Goal: Communication & Community: Answer question/provide support

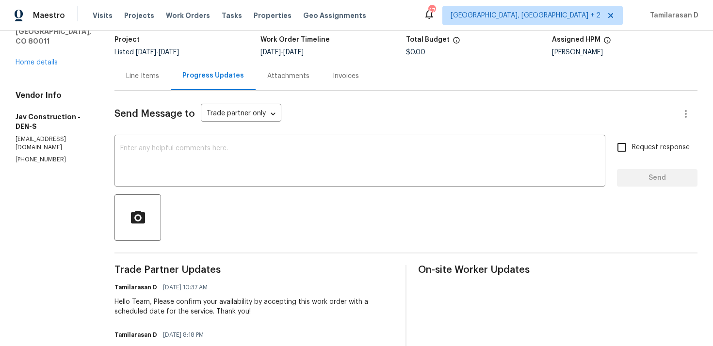
scroll to position [75, 0]
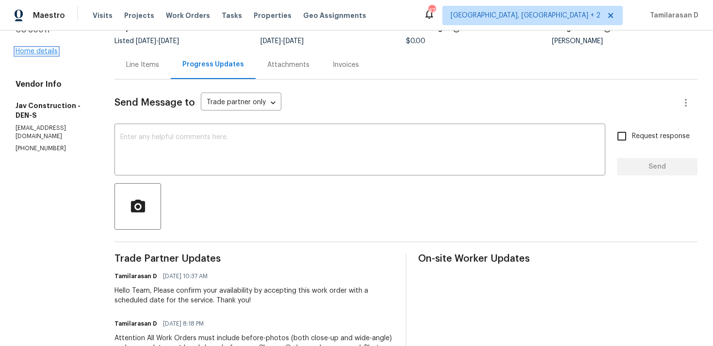
click at [41, 48] on link "Home details" at bounding box center [37, 51] width 42 height 7
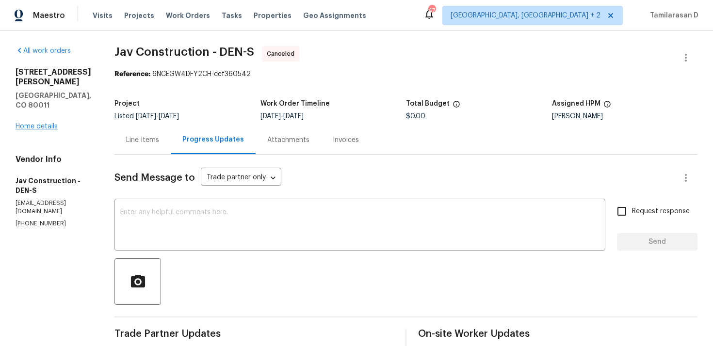
click at [29, 123] on link "Home details" at bounding box center [37, 126] width 42 height 7
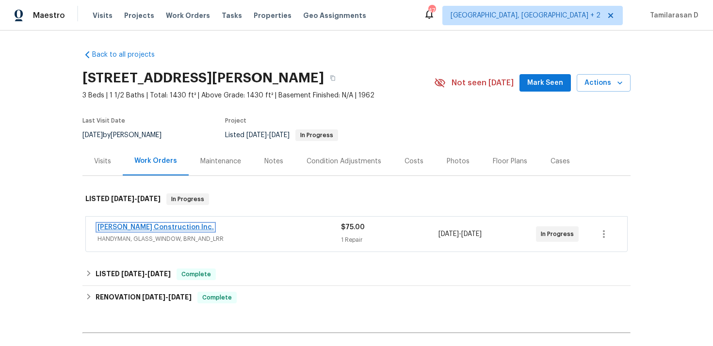
click at [135, 226] on link "Hanson Construction Inc." at bounding box center [155, 227] width 116 height 7
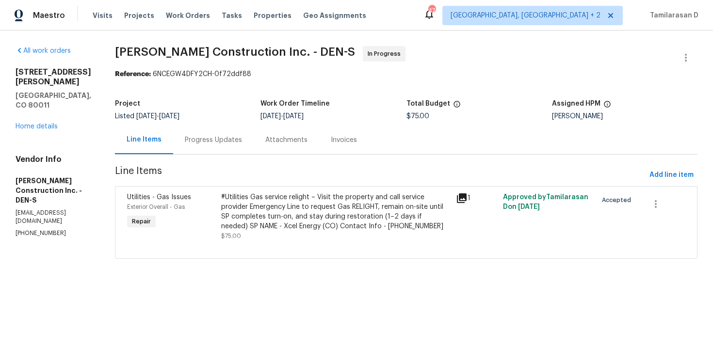
click at [247, 145] on div "Progress Updates" at bounding box center [213, 140] width 80 height 29
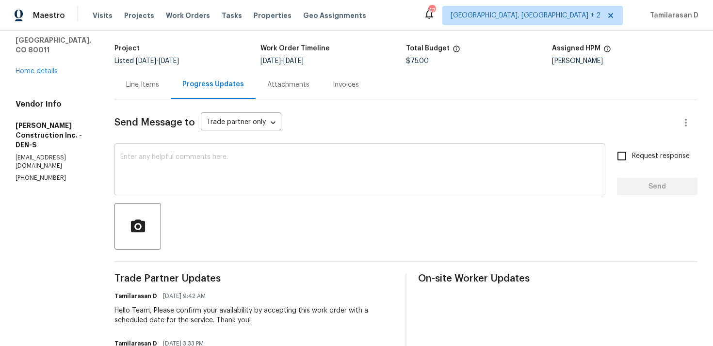
scroll to position [215, 0]
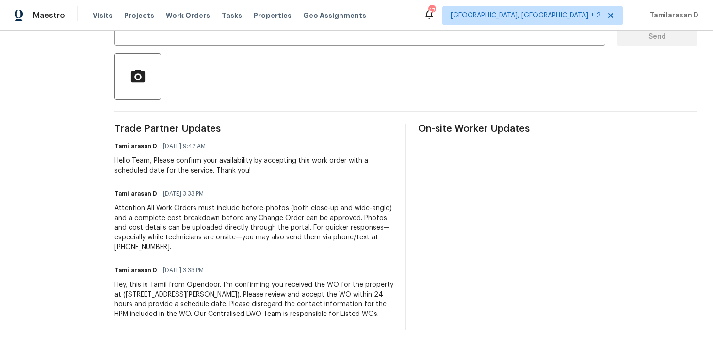
click at [186, 252] on div "Trade Partner Updates Tamilarasan D 09/23/2025 9:42 AM Hello Team, Please confi…" at bounding box center [253, 227] width 279 height 207
click at [172, 250] on div "Trade Partner Updates Tamilarasan D 09/23/2025 9:42 AM Hello Team, Please confi…" at bounding box center [253, 227] width 279 height 207
click at [148, 247] on div "Trade Partner Updates Tamilarasan D 09/23/2025 9:42 AM Hello Team, Please confi…" at bounding box center [253, 227] width 279 height 207
click at [145, 246] on div "Trade Partner Updates Tamilarasan D 09/23/2025 9:42 AM Hello Team, Please confi…" at bounding box center [253, 227] width 279 height 207
click at [138, 246] on div "Trade Partner Updates Tamilarasan D 09/23/2025 9:42 AM Hello Team, Please confi…" at bounding box center [253, 227] width 279 height 207
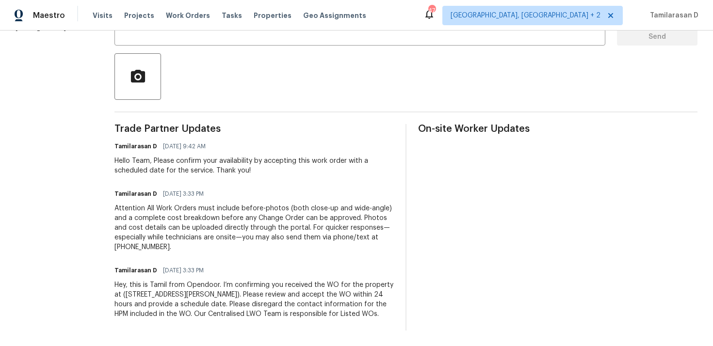
click at [140, 171] on div "Trade Partner Updates Tamilarasan D 09/23/2025 9:42 AM Hello Team, Please confi…" at bounding box center [253, 227] width 279 height 207
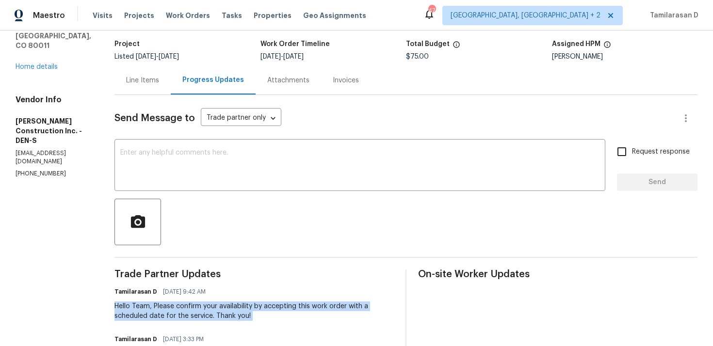
scroll to position [10, 0]
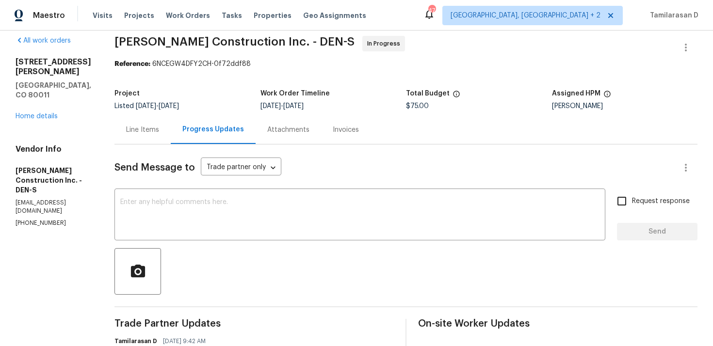
click at [157, 142] on div "Line Items" at bounding box center [142, 129] width 56 height 29
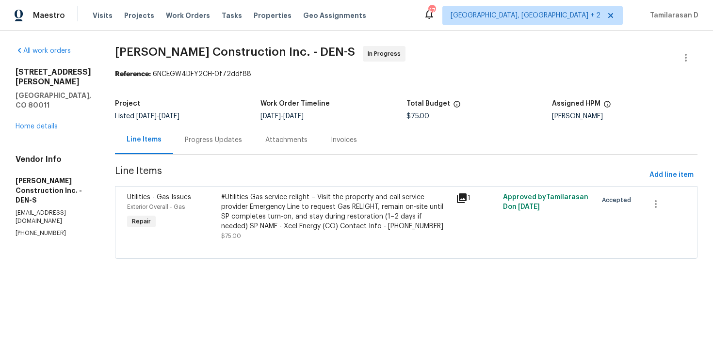
click at [161, 148] on div "Line Items" at bounding box center [144, 140] width 58 height 29
click at [213, 151] on div "Progress Updates" at bounding box center [213, 140] width 80 height 29
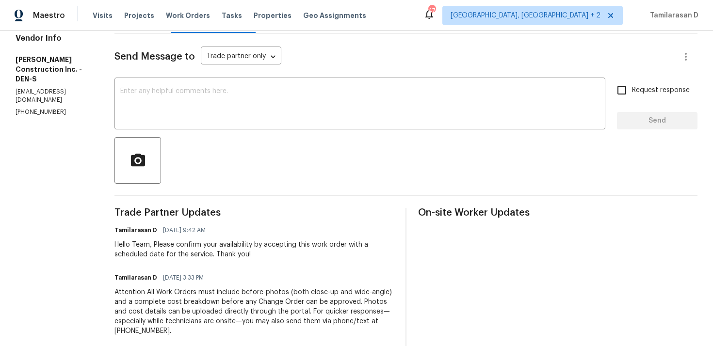
scroll to position [89, 0]
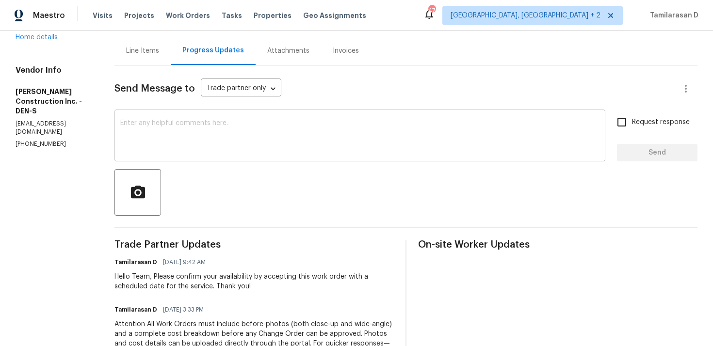
click at [172, 151] on textarea at bounding box center [359, 137] width 479 height 34
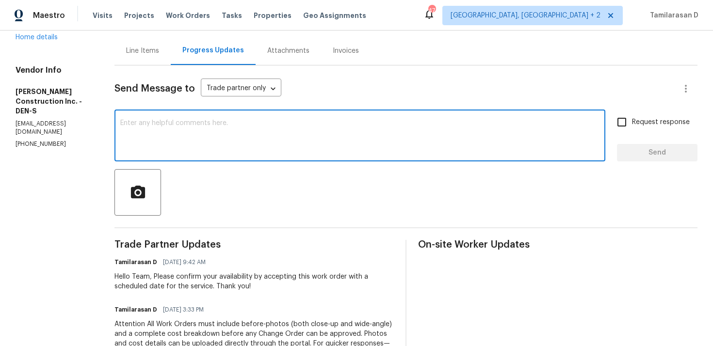
paste textarea "Hey there, Thank you for accepting the work order, could you please let me know…"
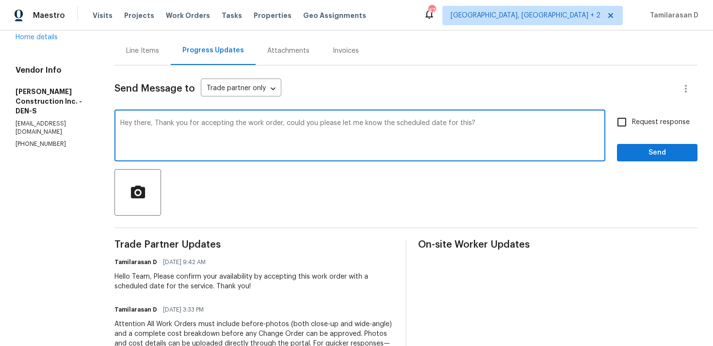
type textarea "Hey there, Thank you for accepting the work order, could you please let me know…"
click at [634, 116] on label "Request response" at bounding box center [650, 122] width 78 height 20
click at [632, 116] on input "Request response" at bounding box center [621, 122] width 20 height 20
checkbox input "true"
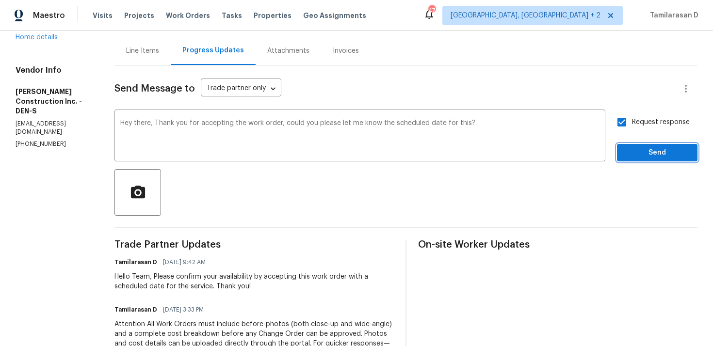
click at [649, 150] on span "Send" at bounding box center [656, 153] width 65 height 12
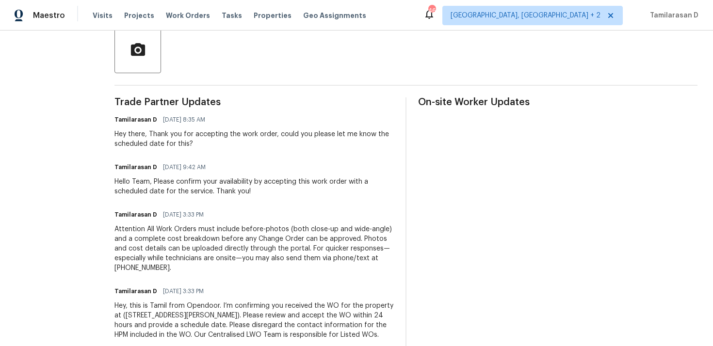
scroll to position [0, 0]
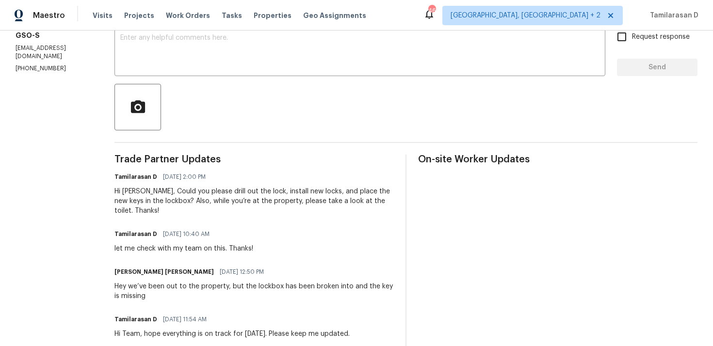
scroll to position [172, 0]
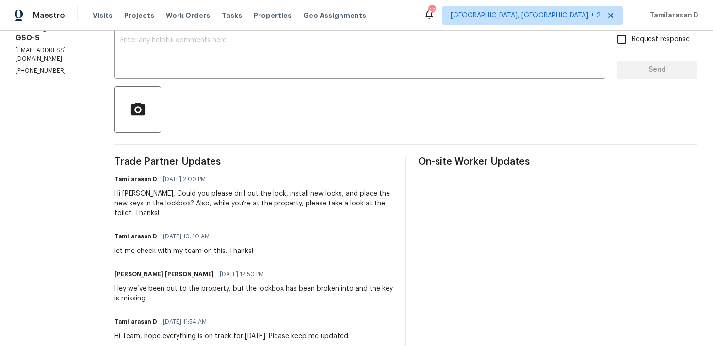
click at [178, 197] on div "Hi [PERSON_NAME], Could you please drill out the lock, install new locks, and p…" at bounding box center [253, 203] width 279 height 29
click at [178, 197] on div "Hi Baker, Could you please drill out the lock, install new locks, and place the…" at bounding box center [253, 203] width 279 height 29
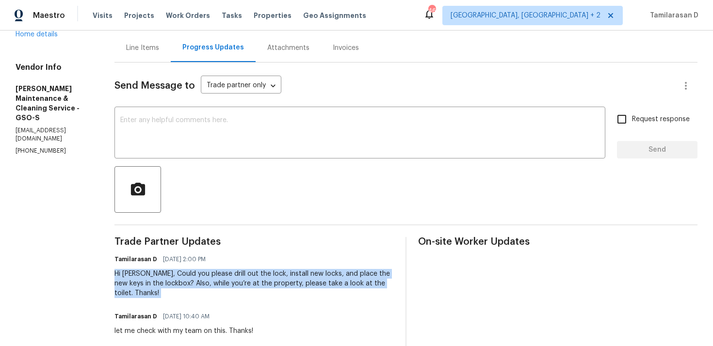
scroll to position [0, 0]
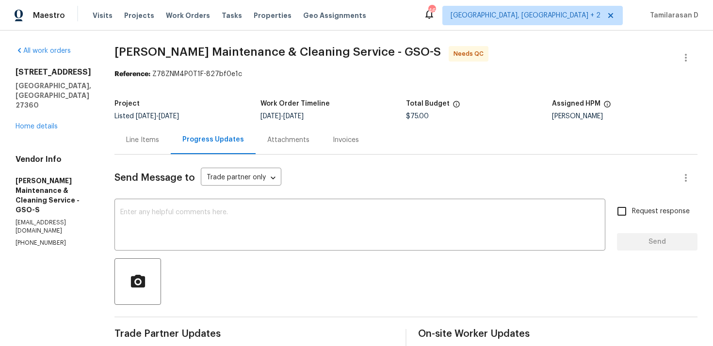
click at [33, 239] on p "(336) 781-6283" at bounding box center [54, 243] width 76 height 8
copy p "(336) 781-6283"
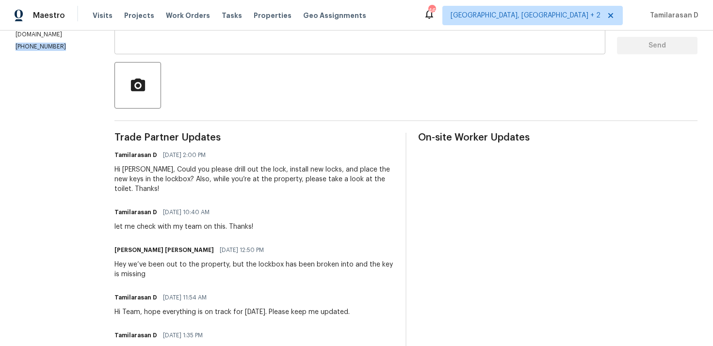
scroll to position [198, 0]
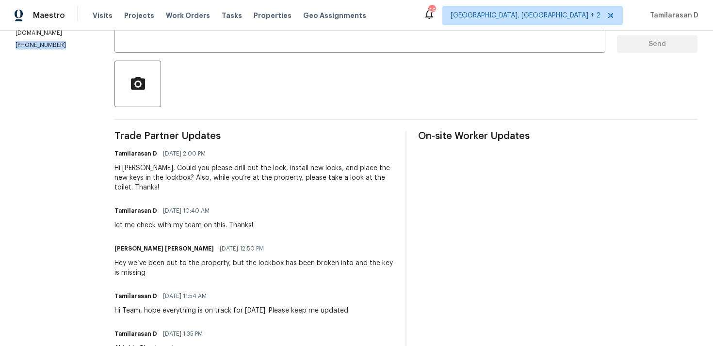
click at [174, 175] on div "Hi Baker, Could you please drill out the lock, install new locks, and place the…" at bounding box center [253, 177] width 279 height 29
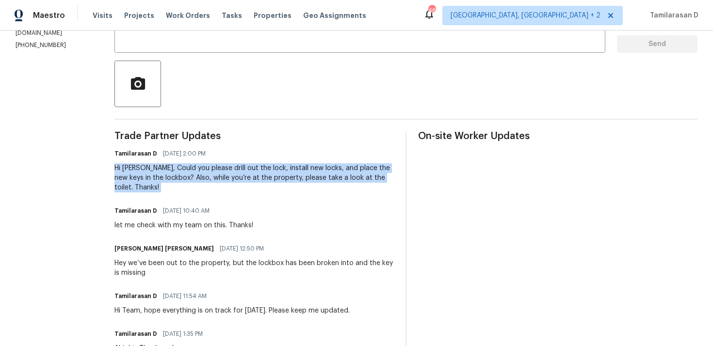
click at [157, 171] on div "Hi Baker, Could you please drill out the lock, install new locks, and place the…" at bounding box center [253, 177] width 279 height 29
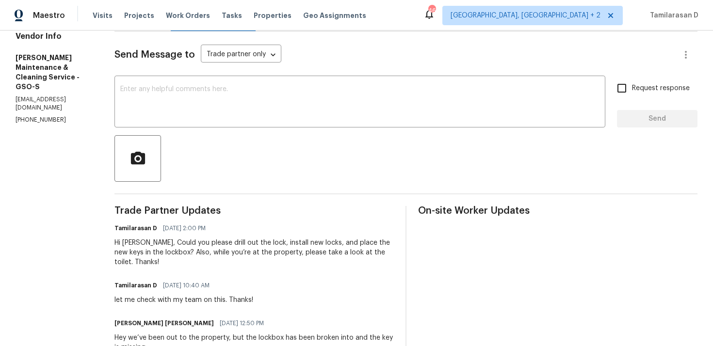
scroll to position [0, 0]
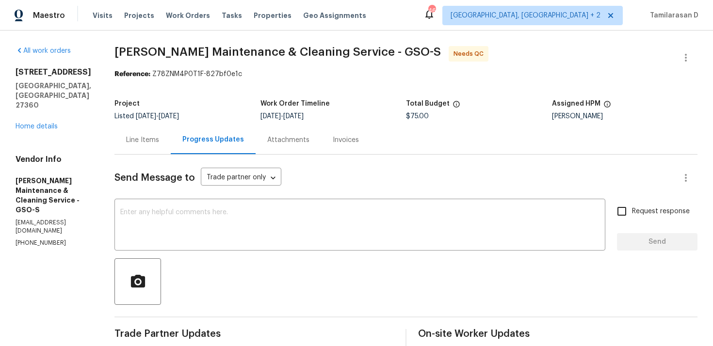
click at [17, 69] on h2 "1312 Unity St" at bounding box center [54, 72] width 76 height 10
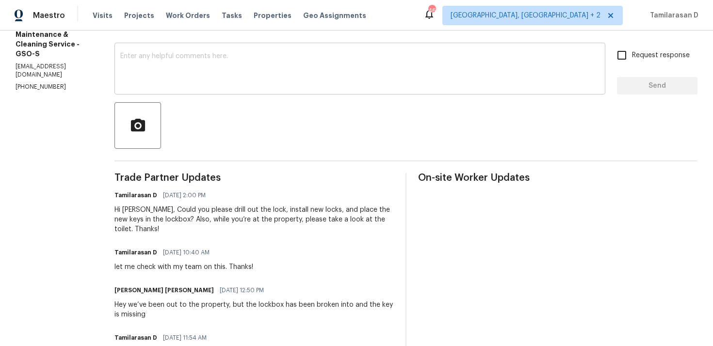
scroll to position [161, 0]
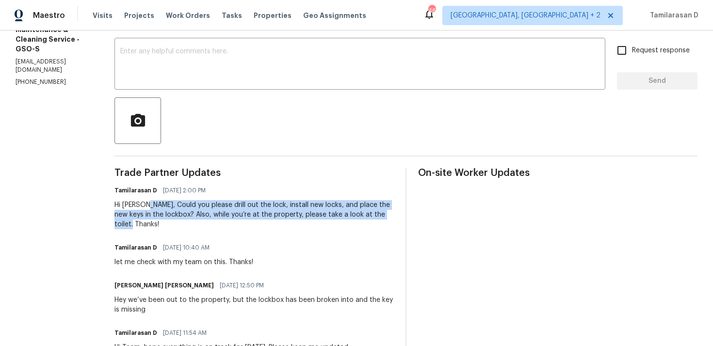
drag, startPoint x: 155, startPoint y: 205, endPoint x: 188, endPoint y: 221, distance: 36.6
click at [188, 221] on div "Hi Baker, Could you please drill out the lock, install new locks, and place the…" at bounding box center [253, 214] width 279 height 29
copy div "Could you please drill out the lock, install new locks, and place the new keys …"
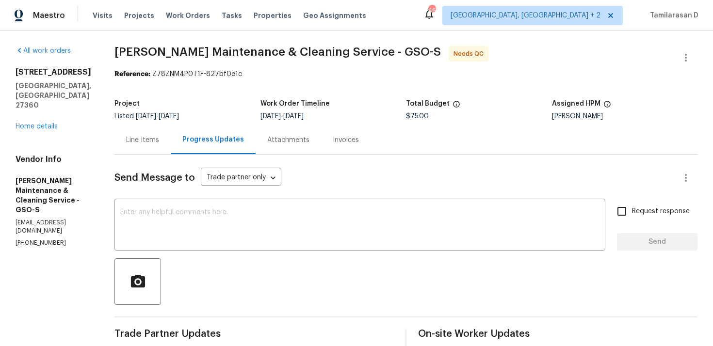
click at [169, 128] on div "Line Items" at bounding box center [142, 140] width 56 height 29
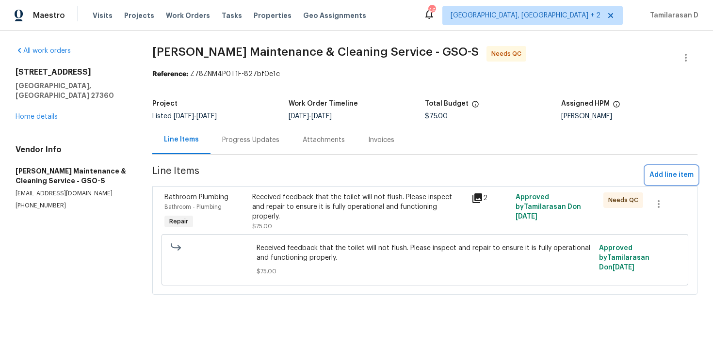
click at [682, 176] on span "Add line item" at bounding box center [671, 175] width 44 height 12
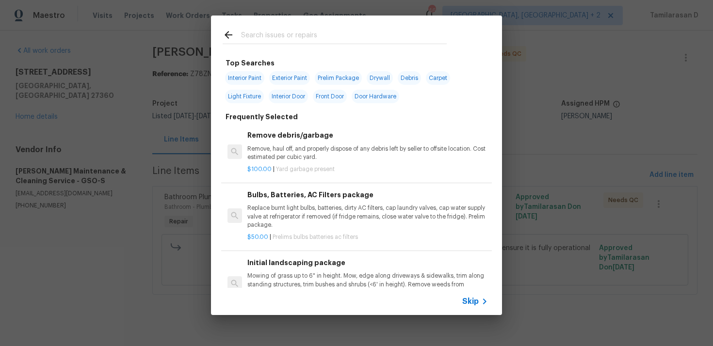
click at [472, 305] on span "Skip" at bounding box center [470, 302] width 16 height 10
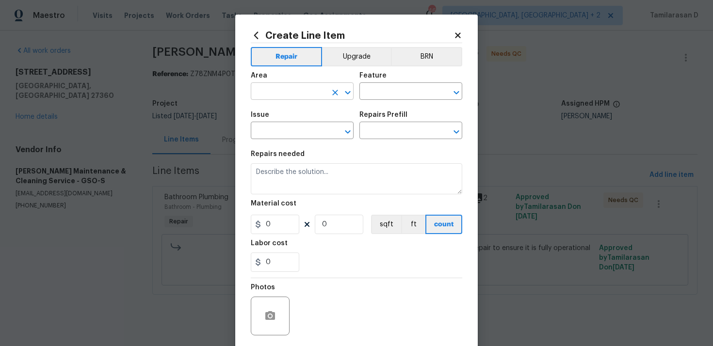
click at [296, 91] on input "text" at bounding box center [289, 92] width 76 height 15
click at [312, 129] on li "Exterior Overall" at bounding box center [302, 130] width 103 height 16
type input "Exterior Overall"
click at [374, 96] on input "text" at bounding box center [397, 92] width 76 height 15
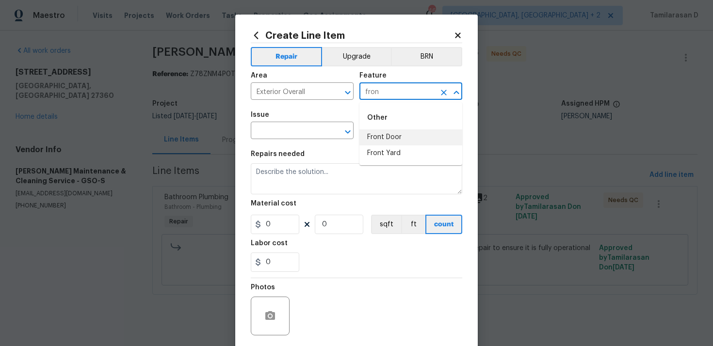
click at [388, 135] on li "Front Door" at bounding box center [410, 137] width 103 height 16
type input "Front Door"
click at [283, 129] on input "text" at bounding box center [289, 131] width 76 height 15
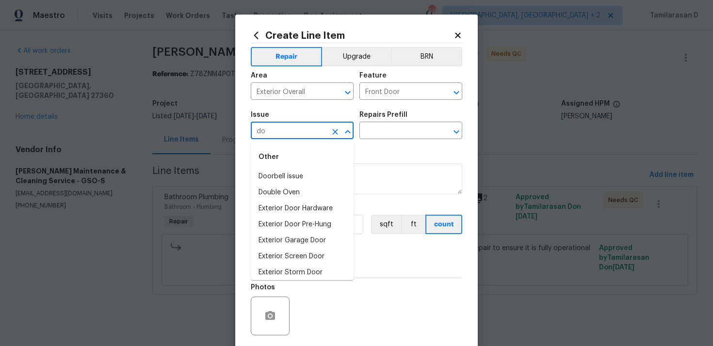
type input "d"
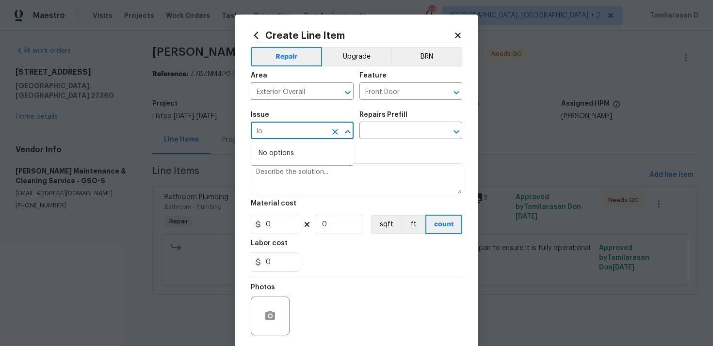
type input "l"
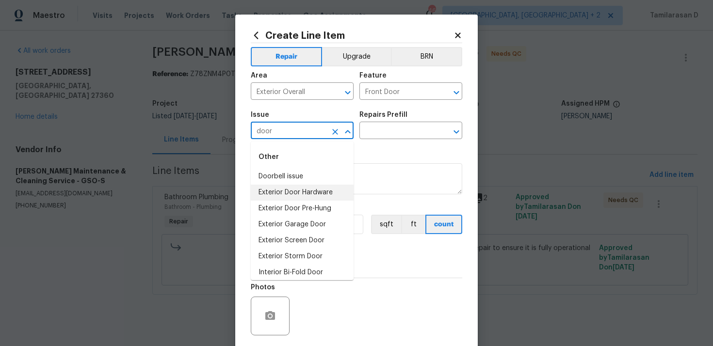
click at [283, 196] on li "Exterior Door Hardware" at bounding box center [302, 193] width 103 height 16
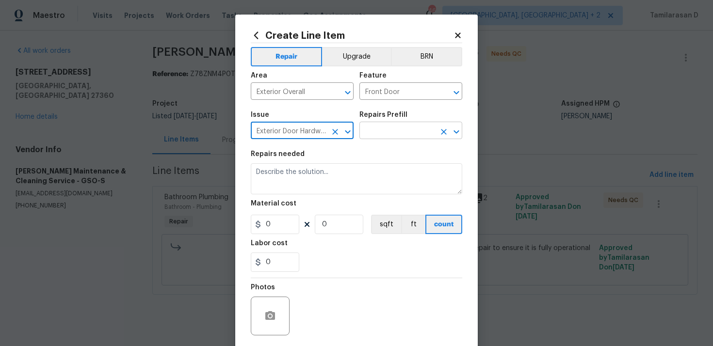
type input "Exterior Door Hardware"
click at [365, 136] on input "text" at bounding box center [397, 131] width 76 height 15
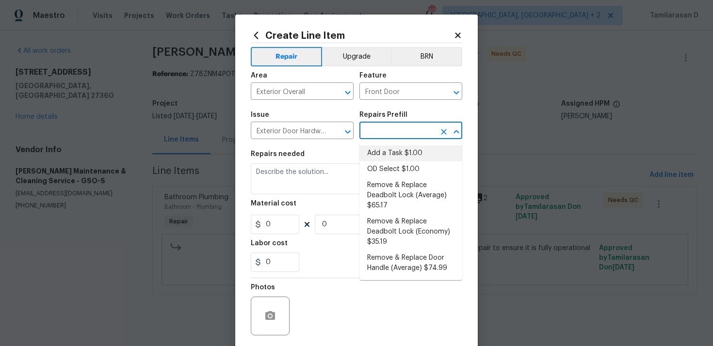
click at [385, 155] on li "Add a Task $1.00" at bounding box center [410, 153] width 103 height 16
type input "Interior Door"
type input "Add a Task $1.00"
type textarea "HPM to detail"
type input "1"
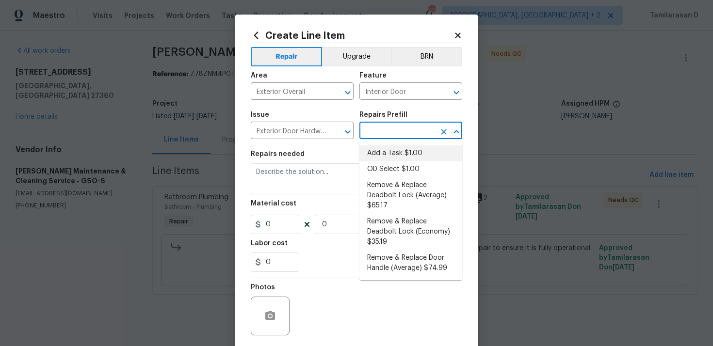
type input "1"
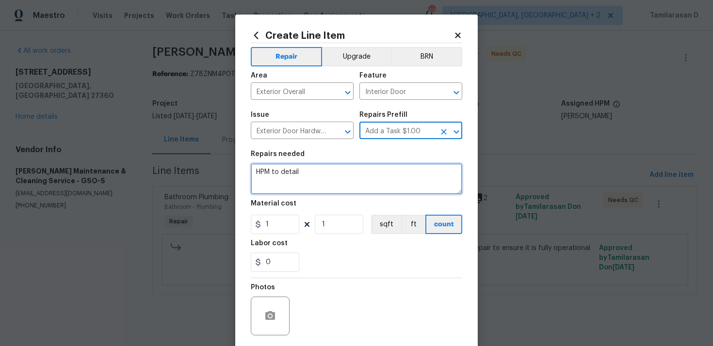
click at [267, 186] on textarea "HPM to detail" at bounding box center [356, 178] width 211 height 31
paste textarea "Drill out existing lock, install new locks, and place new keys in lockbox."
type textarea "Drill out existing lock, install new locks, and place new keys in lockbox."
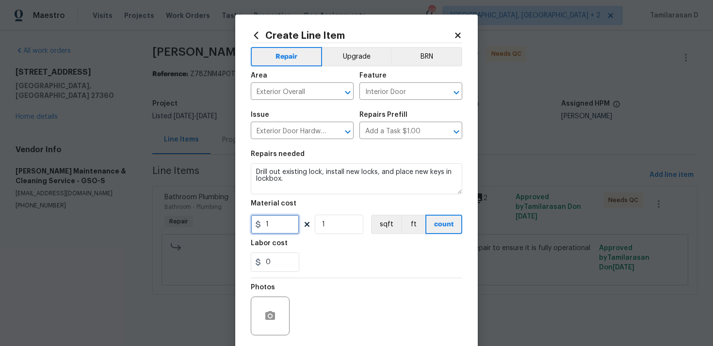
click at [278, 220] on input "1" at bounding box center [275, 224] width 48 height 19
type input "75"
click at [330, 267] on div "0" at bounding box center [356, 262] width 211 height 19
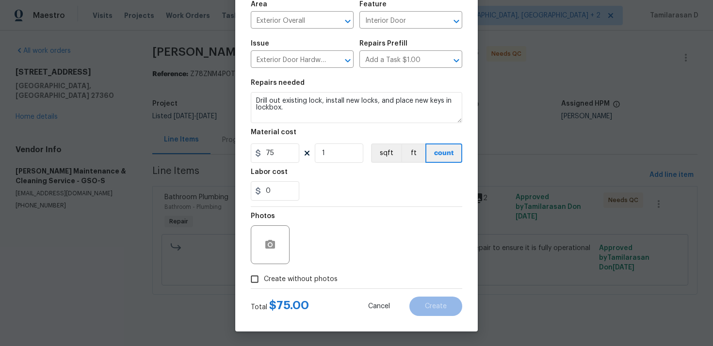
click at [255, 279] on input "Create without photos" at bounding box center [254, 279] width 18 height 18
checkbox input "true"
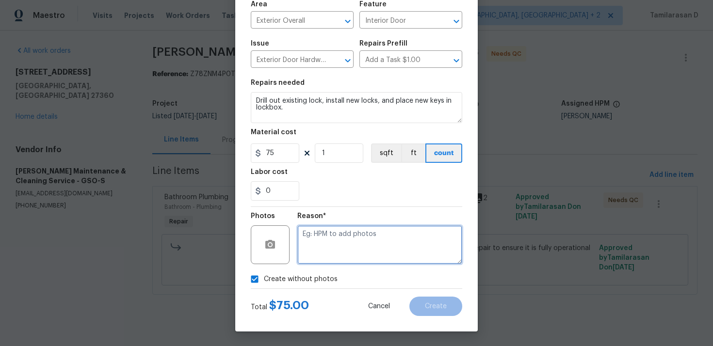
click at [348, 246] on textarea at bounding box center [379, 244] width 165 height 39
type textarea "N/A"
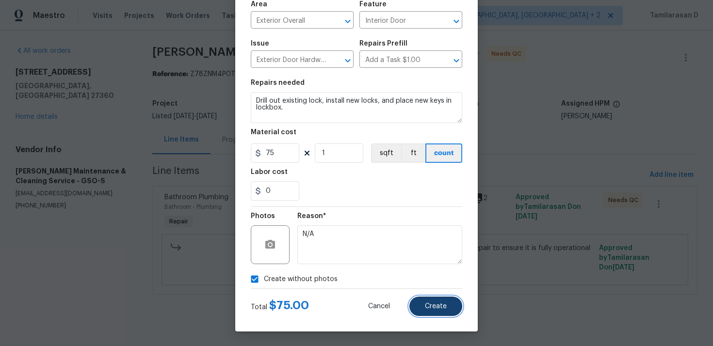
click at [428, 305] on span "Create" at bounding box center [436, 306] width 22 height 7
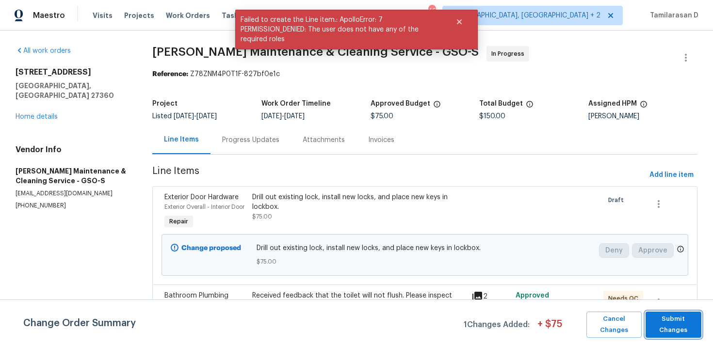
click at [671, 325] on span "Submit Changes" at bounding box center [673, 325] width 46 height 22
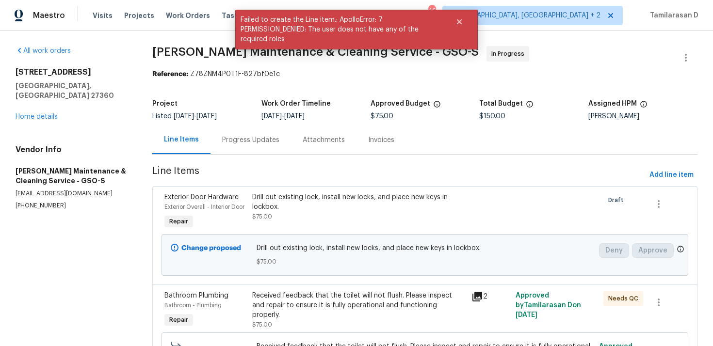
click at [237, 135] on div "Progress Updates" at bounding box center [250, 140] width 57 height 10
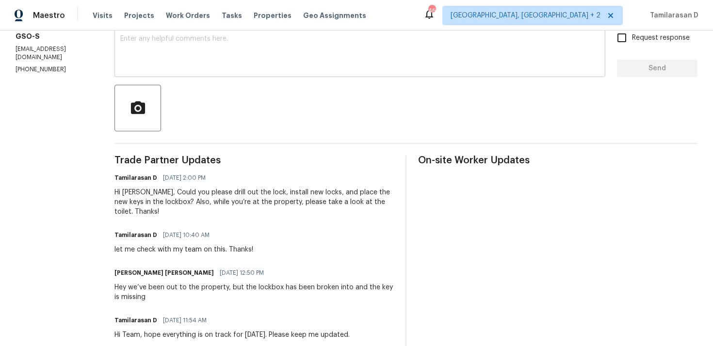
scroll to position [178, 0]
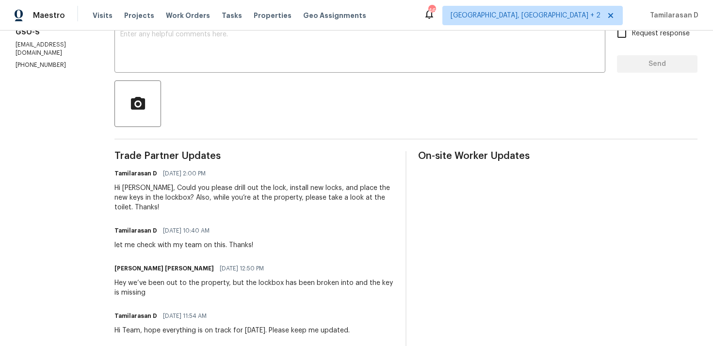
click at [169, 183] on div "Tamilarasan D 09/23/2025 2:00 PM Hi Baker, Could you please drill out the lock,…" at bounding box center [253, 190] width 279 height 46
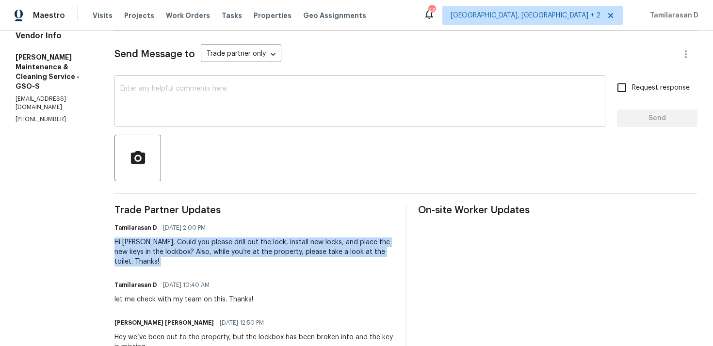
scroll to position [0, 0]
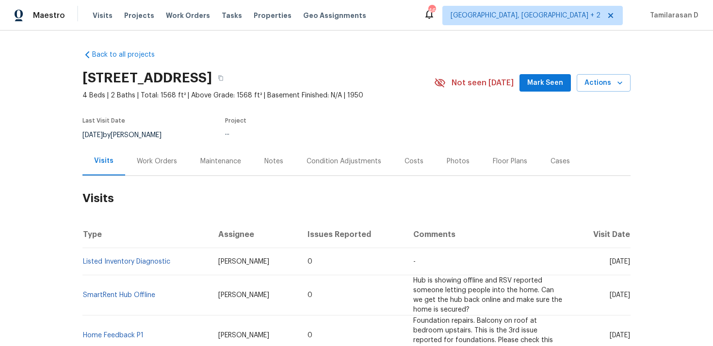
click at [163, 154] on div "Work Orders" at bounding box center [157, 161] width 64 height 29
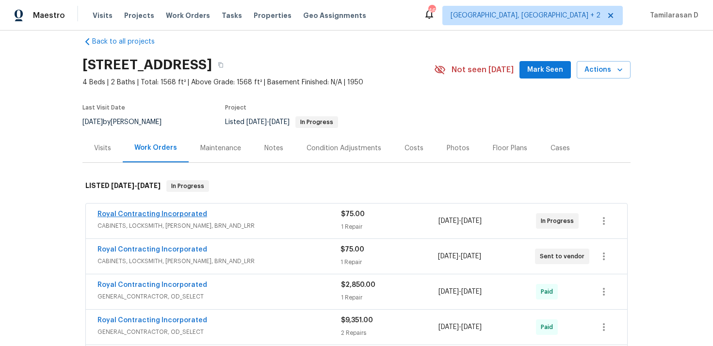
scroll to position [24, 0]
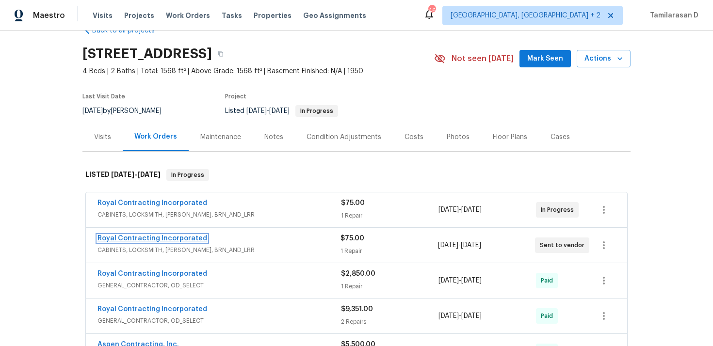
click at [150, 238] on link "Royal Contracting Incorporated" at bounding box center [152, 238] width 110 height 7
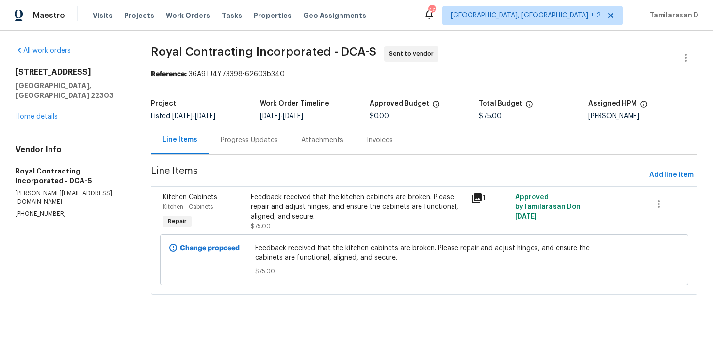
click at [264, 137] on div "Progress Updates" at bounding box center [249, 140] width 57 height 10
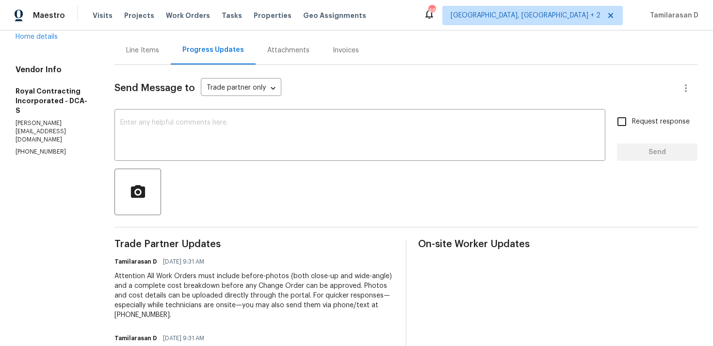
scroll to position [167, 0]
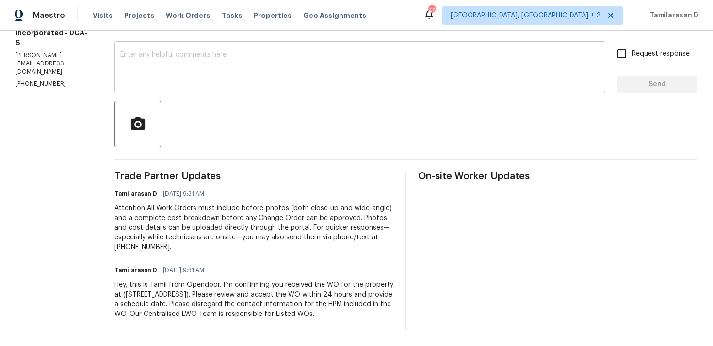
click at [177, 71] on textarea at bounding box center [359, 68] width 479 height 34
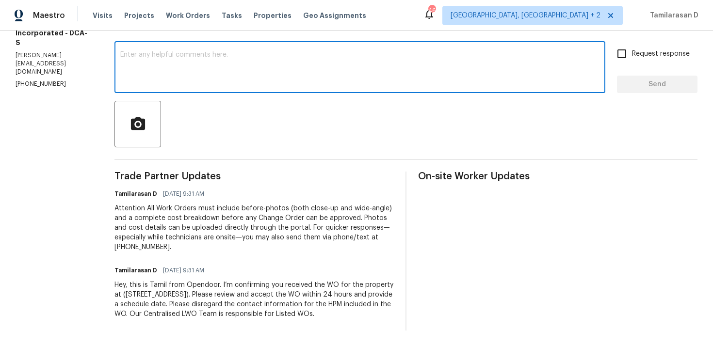
paste textarea "Hello Team, Please confirm your availability by accepting this work order with …"
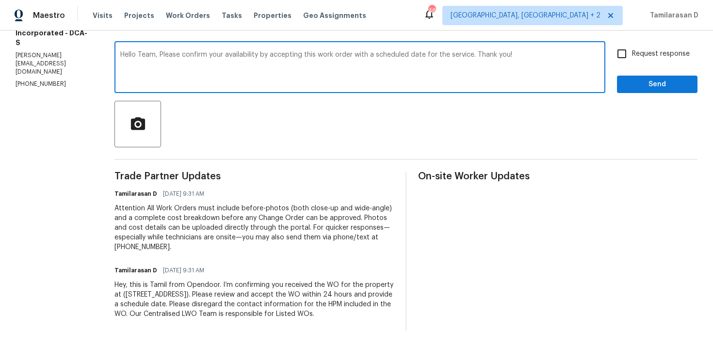
scroll to position [0, 0]
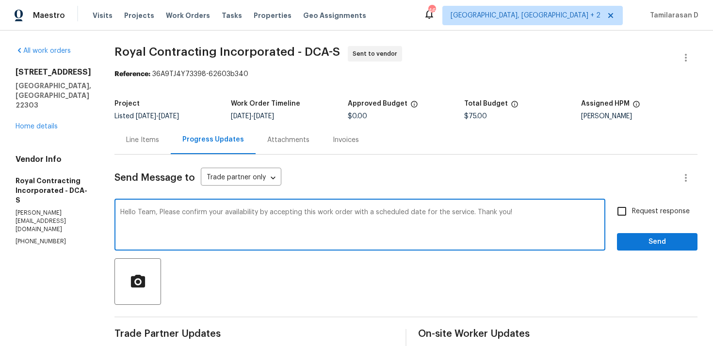
type textarea "Hello Team, Please confirm your availability by accepting this work order with …"
click at [626, 212] on input "Request response" at bounding box center [621, 211] width 20 height 20
checkbox input "true"
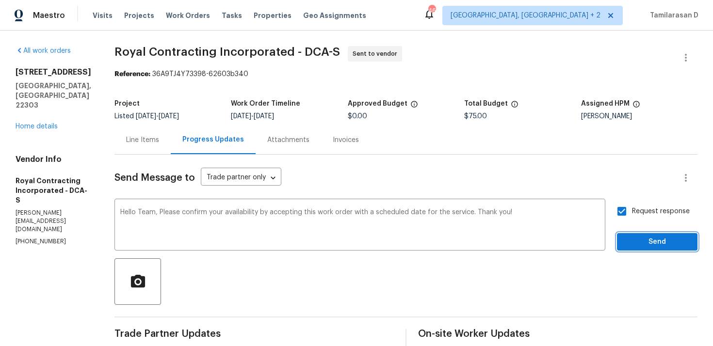
click at [650, 241] on span "Send" at bounding box center [656, 242] width 65 height 12
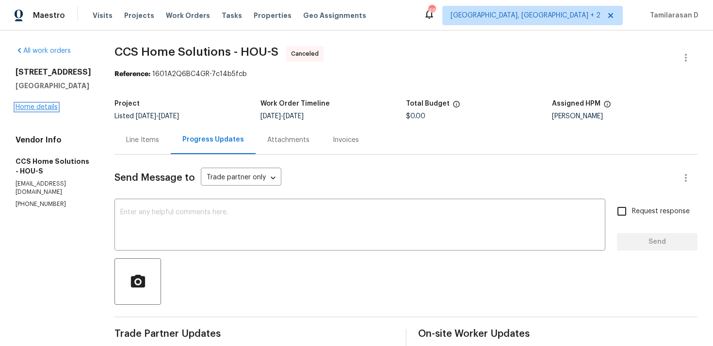
click at [42, 106] on link "Home details" at bounding box center [37, 107] width 42 height 7
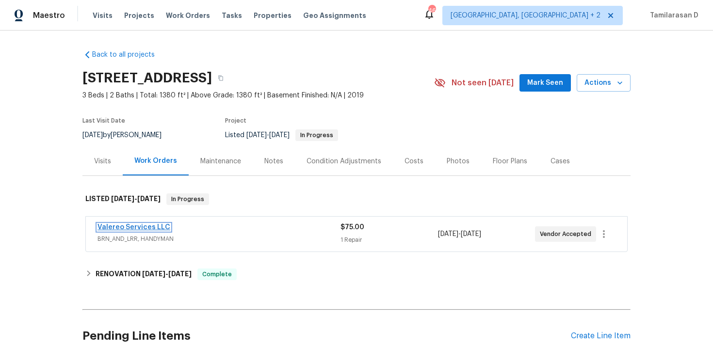
click at [141, 228] on link "Valereo Services LLC" at bounding box center [133, 227] width 73 height 7
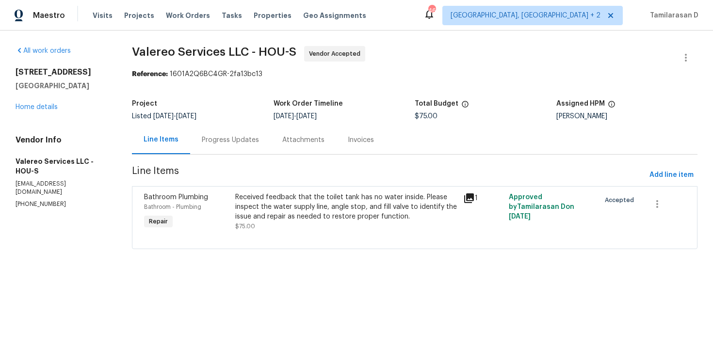
click at [254, 148] on div "Progress Updates" at bounding box center [230, 140] width 80 height 29
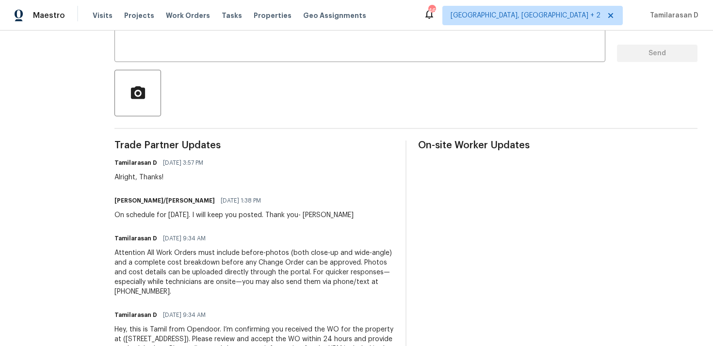
scroll to position [152, 0]
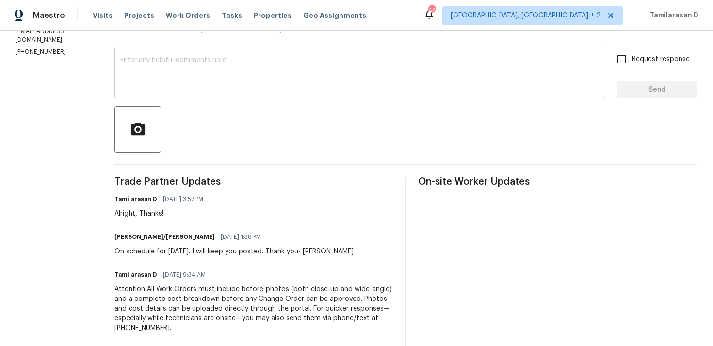
click at [158, 84] on textarea at bounding box center [359, 74] width 479 height 34
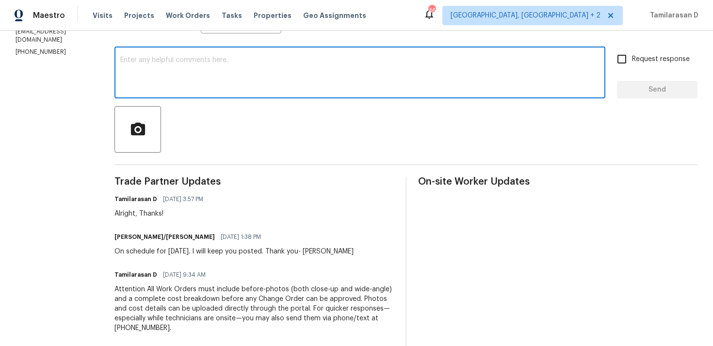
scroll to position [0, 0]
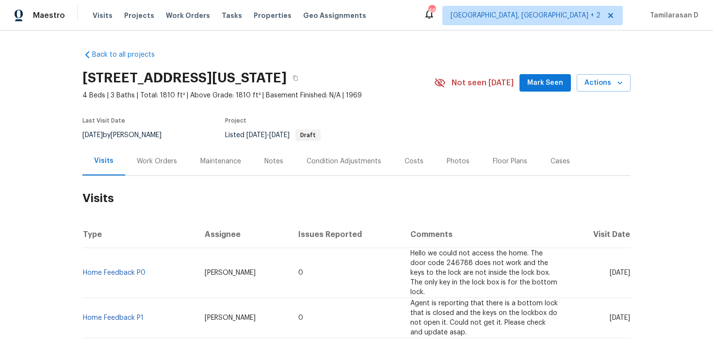
click at [160, 150] on div "Work Orders" at bounding box center [157, 161] width 64 height 29
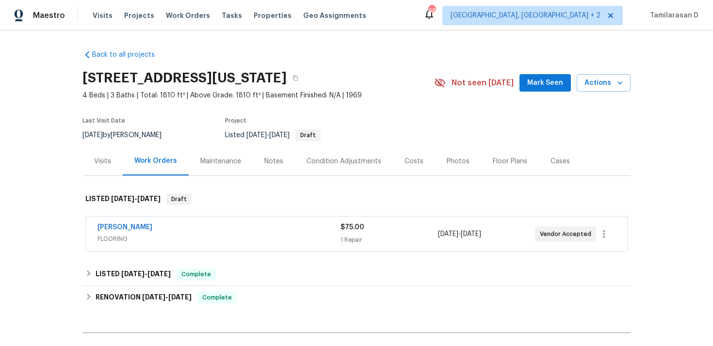
scroll to position [7, 0]
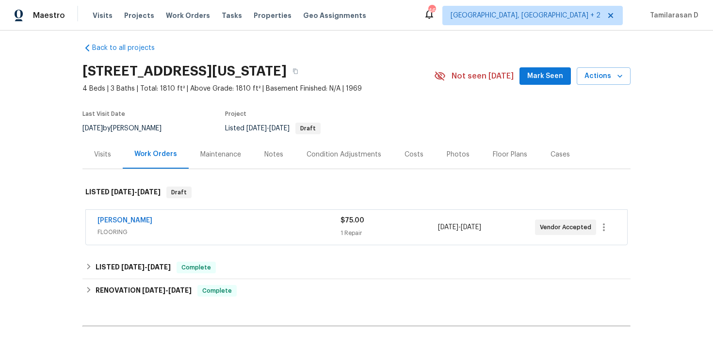
click at [159, 229] on span "FLOORING" at bounding box center [218, 232] width 243 height 10
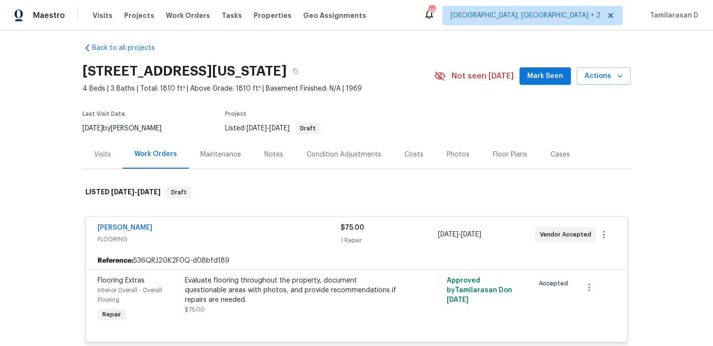
click at [199, 231] on div "[PERSON_NAME]" at bounding box center [218, 229] width 243 height 12
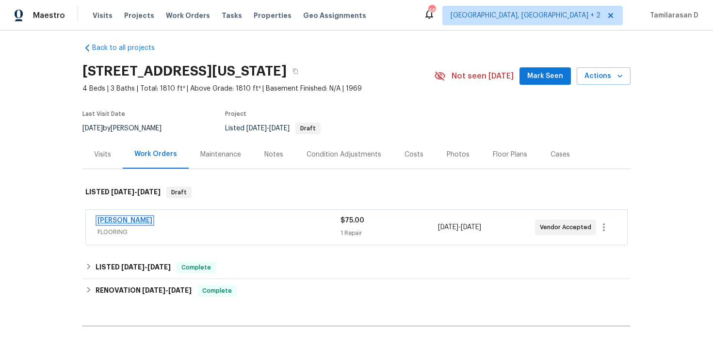
click at [134, 217] on link "[PERSON_NAME]" at bounding box center [124, 220] width 55 height 7
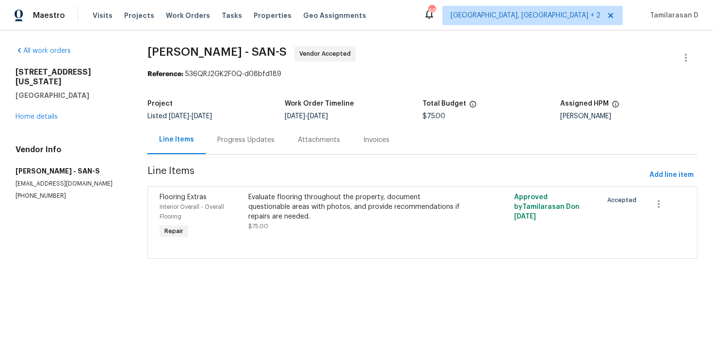
click at [242, 148] on div "Progress Updates" at bounding box center [246, 140] width 80 height 29
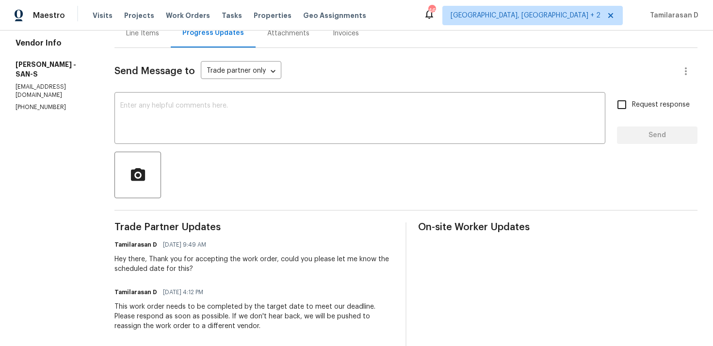
scroll to position [82, 0]
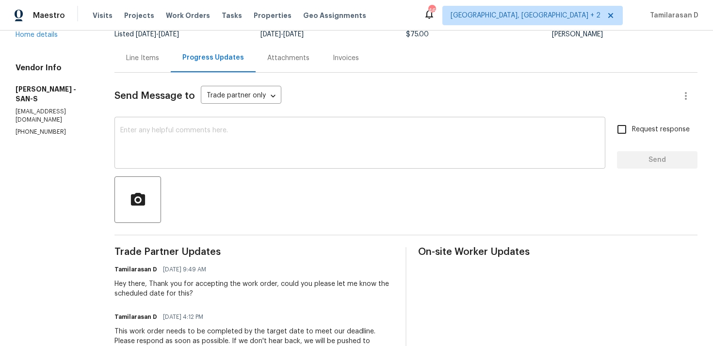
click at [175, 148] on textarea at bounding box center [359, 144] width 479 height 34
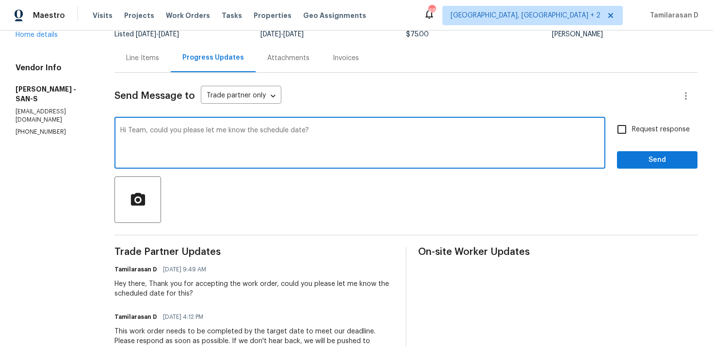
type textarea "Hi Team, could you please let me know the schedule date?"
click at [620, 131] on input "Request response" at bounding box center [621, 129] width 20 height 20
checkbox input "true"
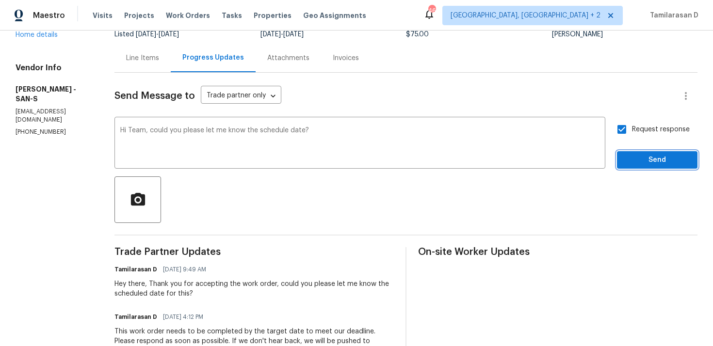
click at [639, 165] on span "Send" at bounding box center [656, 160] width 65 height 12
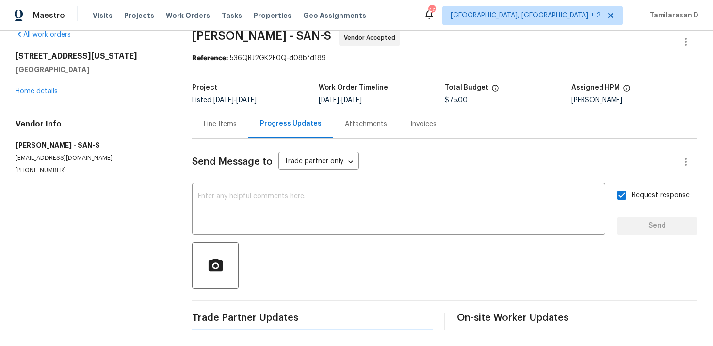
scroll to position [0, 0]
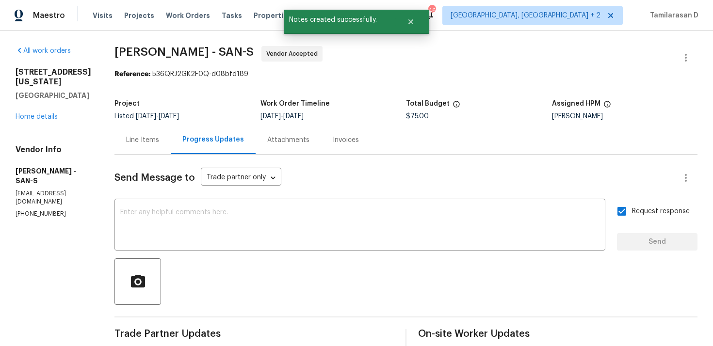
click at [23, 210] on p "(858) 292-1358" at bounding box center [54, 214] width 76 height 8
copy p "(858) 292-1358"
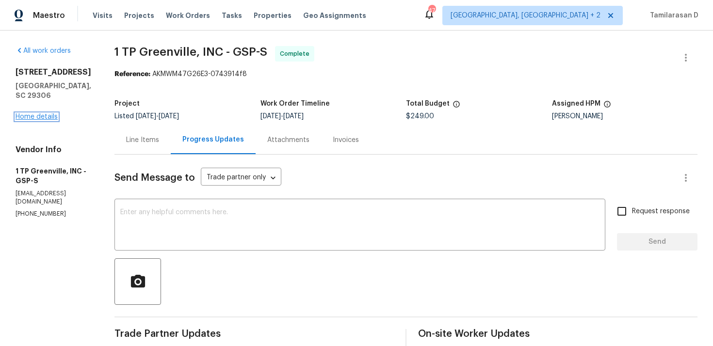
click at [32, 120] on link "Home details" at bounding box center [37, 116] width 42 height 7
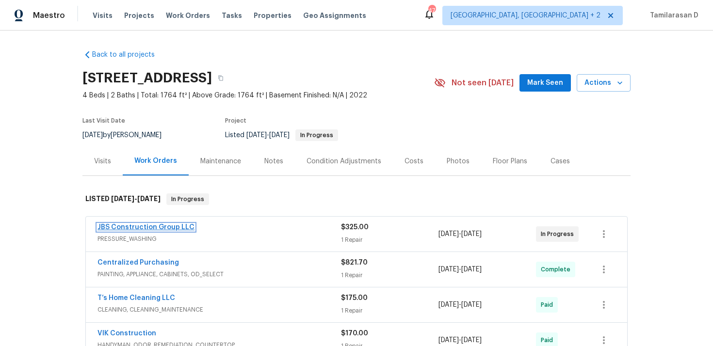
click at [139, 224] on link "JBS Construction Group LLC" at bounding box center [145, 227] width 97 height 7
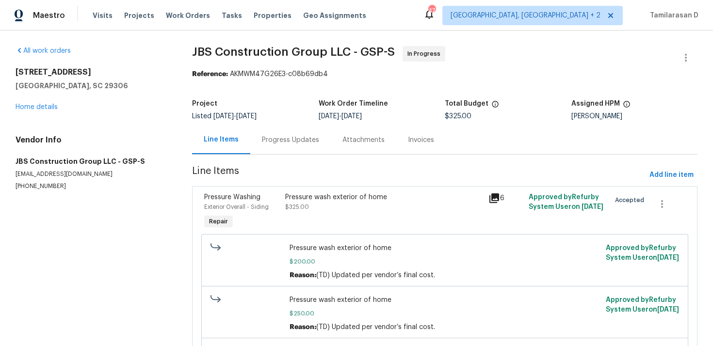
click at [254, 139] on div "Progress Updates" at bounding box center [290, 140] width 80 height 29
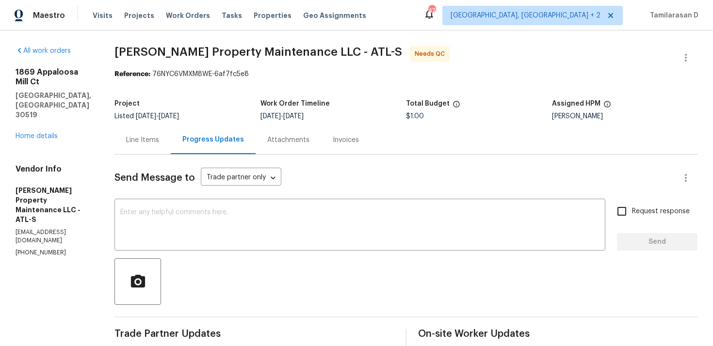
click at [157, 133] on div "Line Items" at bounding box center [142, 140] width 56 height 29
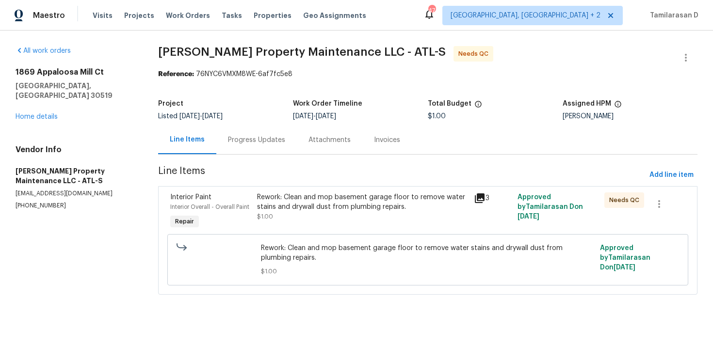
click at [241, 144] on div "Progress Updates" at bounding box center [256, 140] width 57 height 10
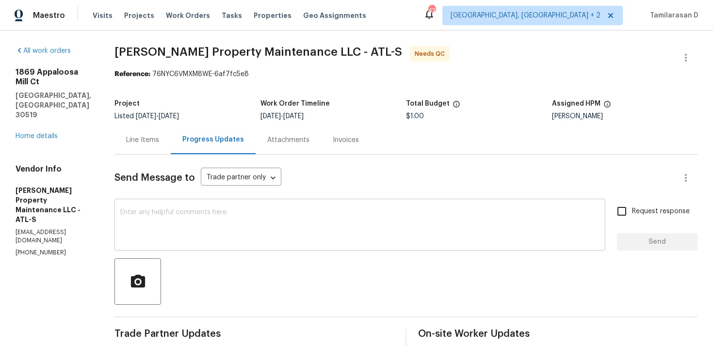
click at [176, 243] on div "x ​" at bounding box center [359, 225] width 491 height 49
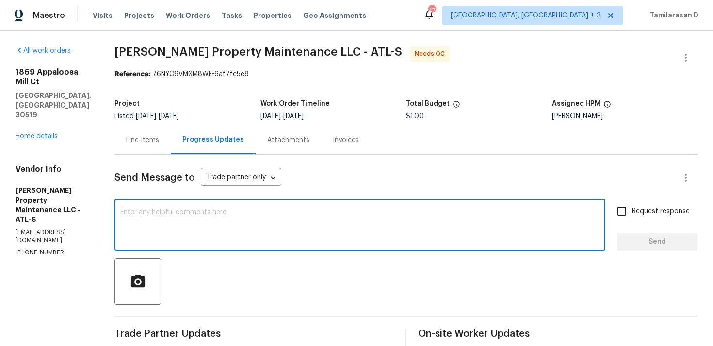
click at [46, 249] on p "[PHONE_NUMBER]" at bounding box center [54, 253] width 76 height 8
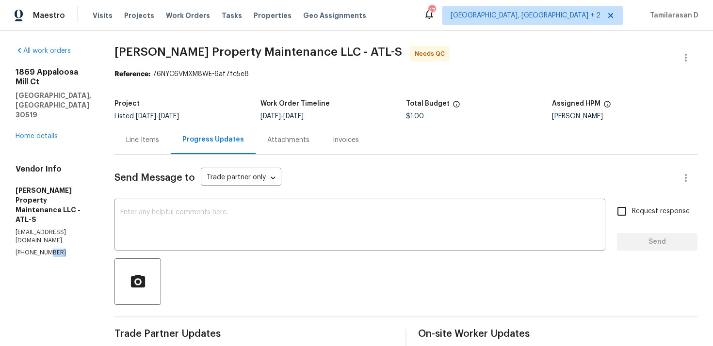
click at [46, 249] on p "[PHONE_NUMBER]" at bounding box center [54, 253] width 76 height 8
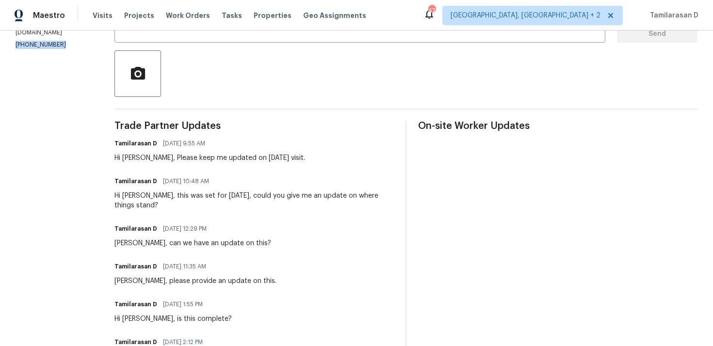
scroll to position [137, 0]
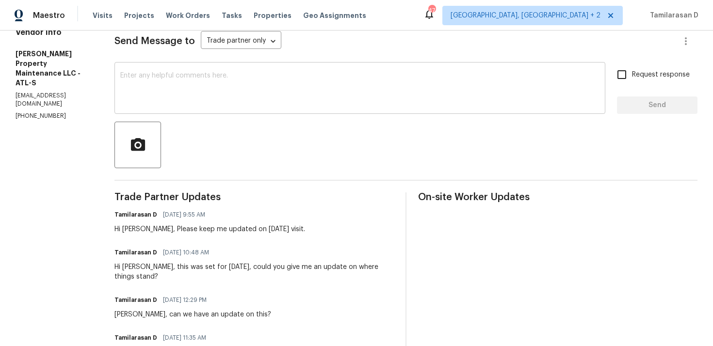
click at [181, 90] on textarea at bounding box center [359, 89] width 479 height 34
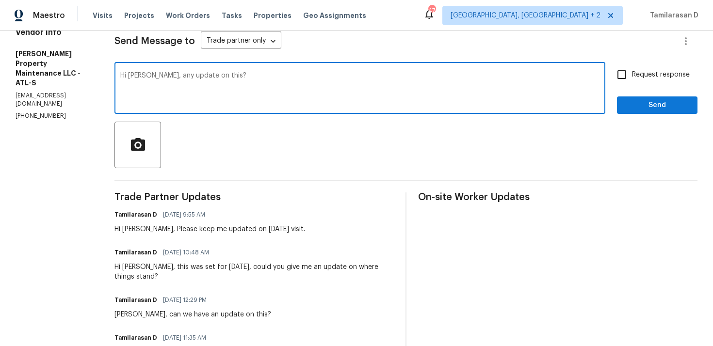
type textarea "Hi [PERSON_NAME], any update on this?"
click at [622, 78] on input "Request response" at bounding box center [621, 74] width 20 height 20
checkbox input "true"
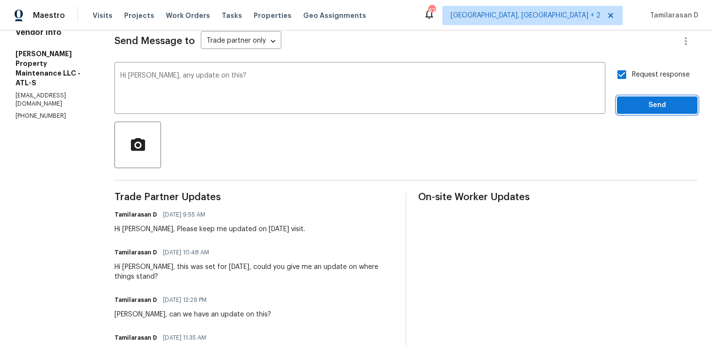
click at [646, 100] on span "Send" at bounding box center [656, 105] width 65 height 12
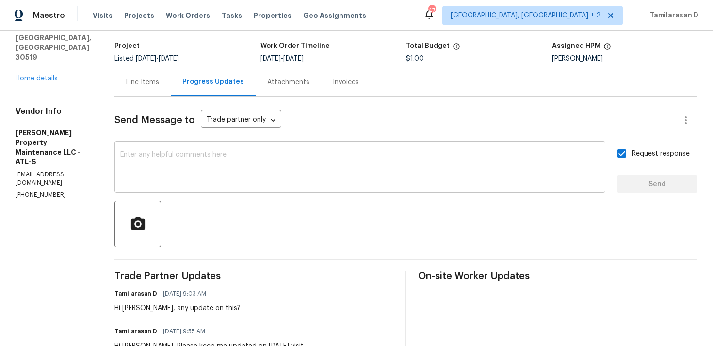
scroll to position [48, 0]
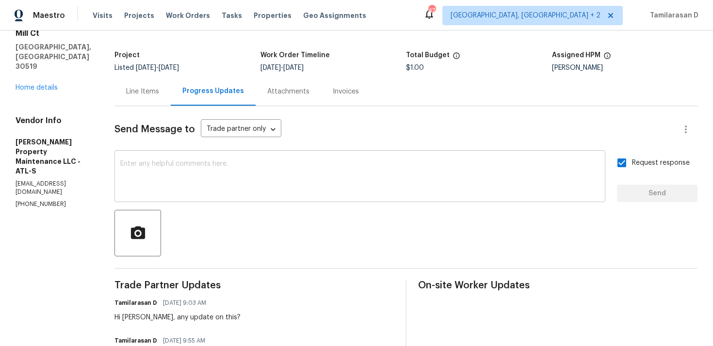
click at [189, 186] on textarea at bounding box center [359, 177] width 479 height 34
